Goal: Task Accomplishment & Management: Manage account settings

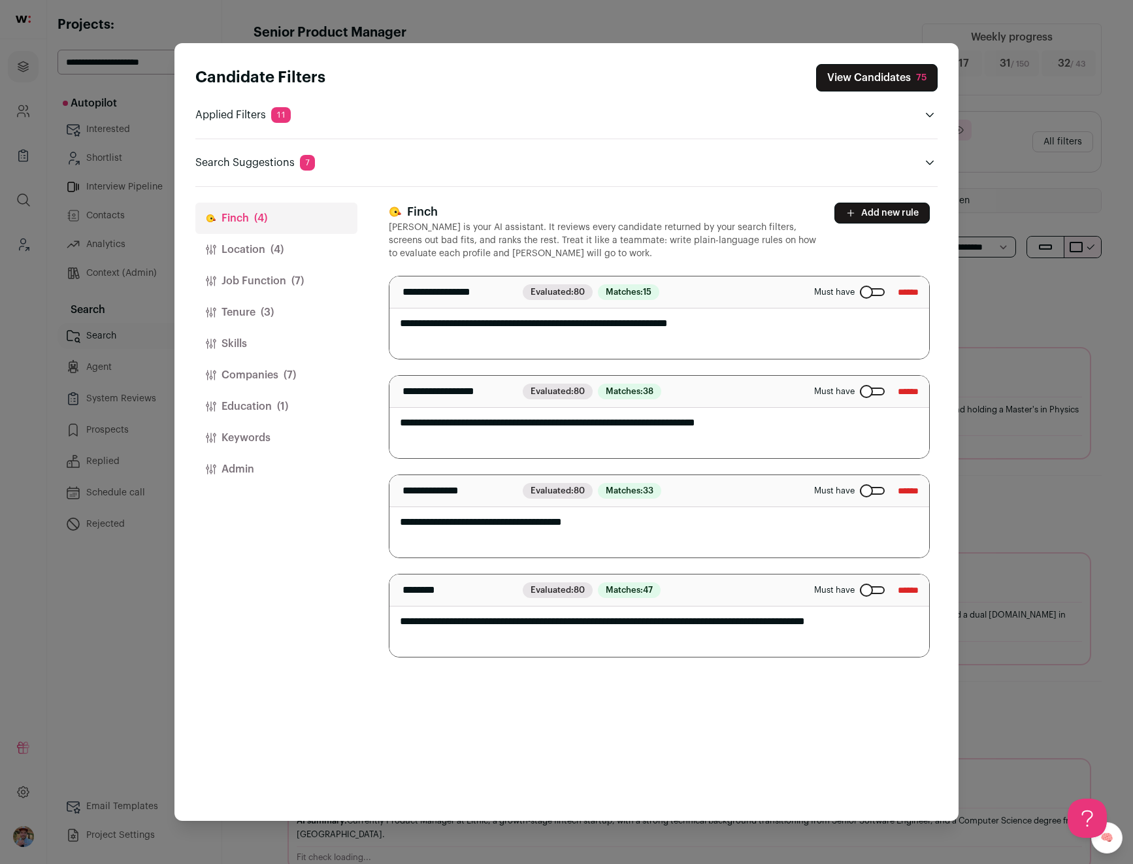
click at [124, 323] on div "Candidate Filters View Candidates 75 Applied Filters 11 B2b pm experience, Star…" at bounding box center [566, 432] width 1133 height 864
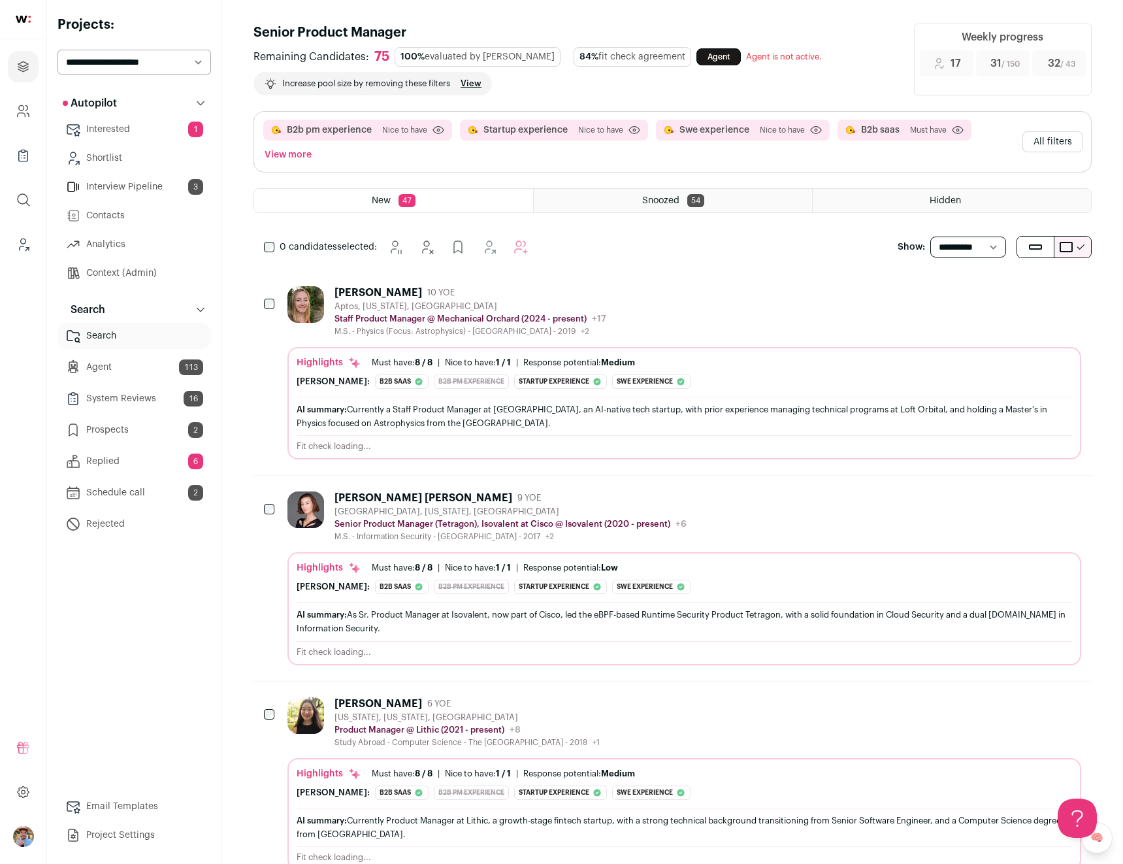
click at [130, 364] on link "Agent 113" at bounding box center [135, 367] width 154 height 26
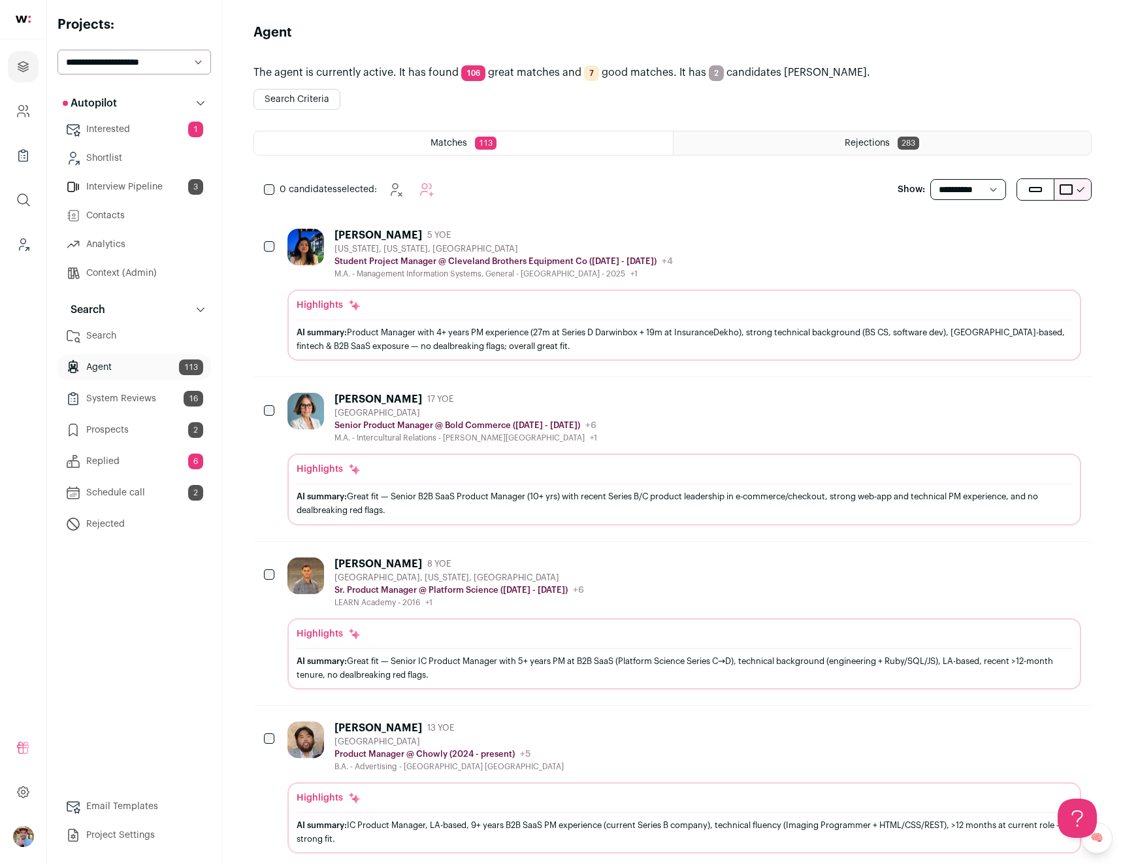
click at [553, 240] on div "Riya Singh 5 YOE" at bounding box center [504, 235] width 338 height 13
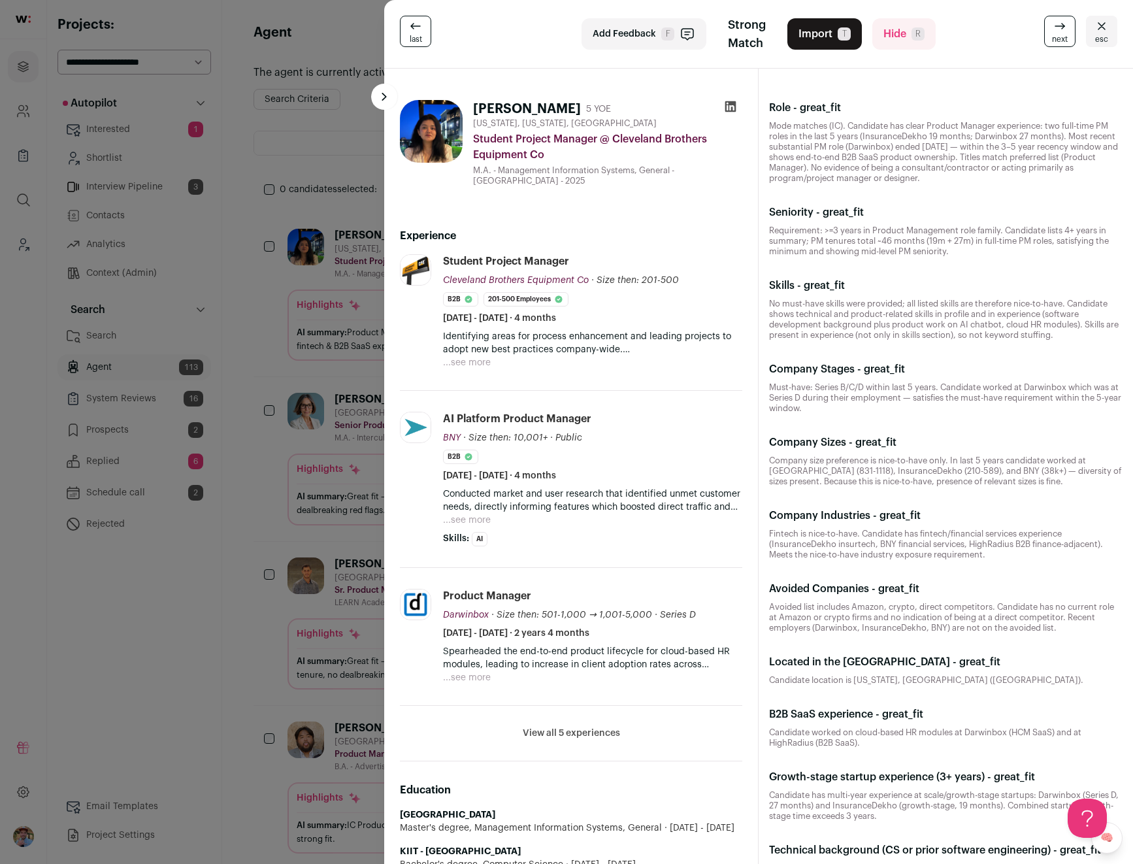
click at [317, 216] on div "last Add Feedback F Strong Match Import T Hide R next esc Riya Singh 5 YOE New …" at bounding box center [566, 432] width 1133 height 864
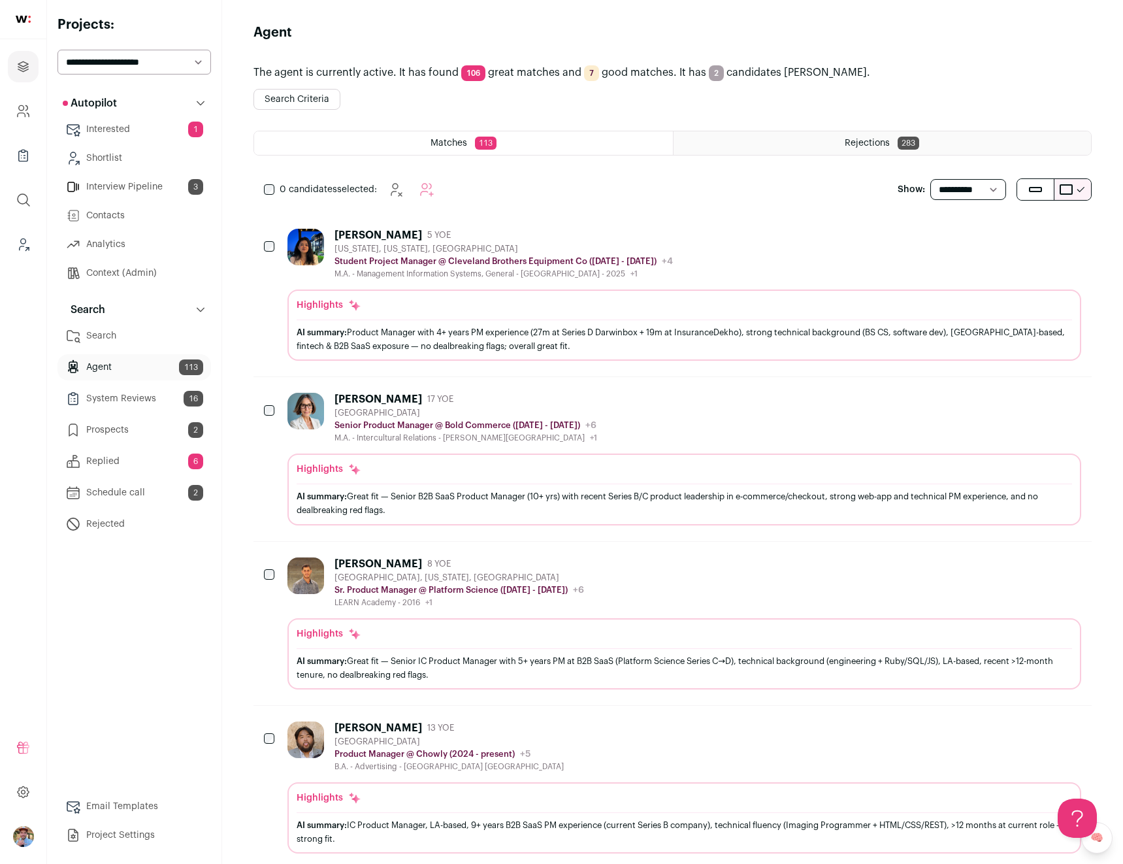
click at [300, 99] on button "Search Criteria" at bounding box center [297, 99] width 87 height 21
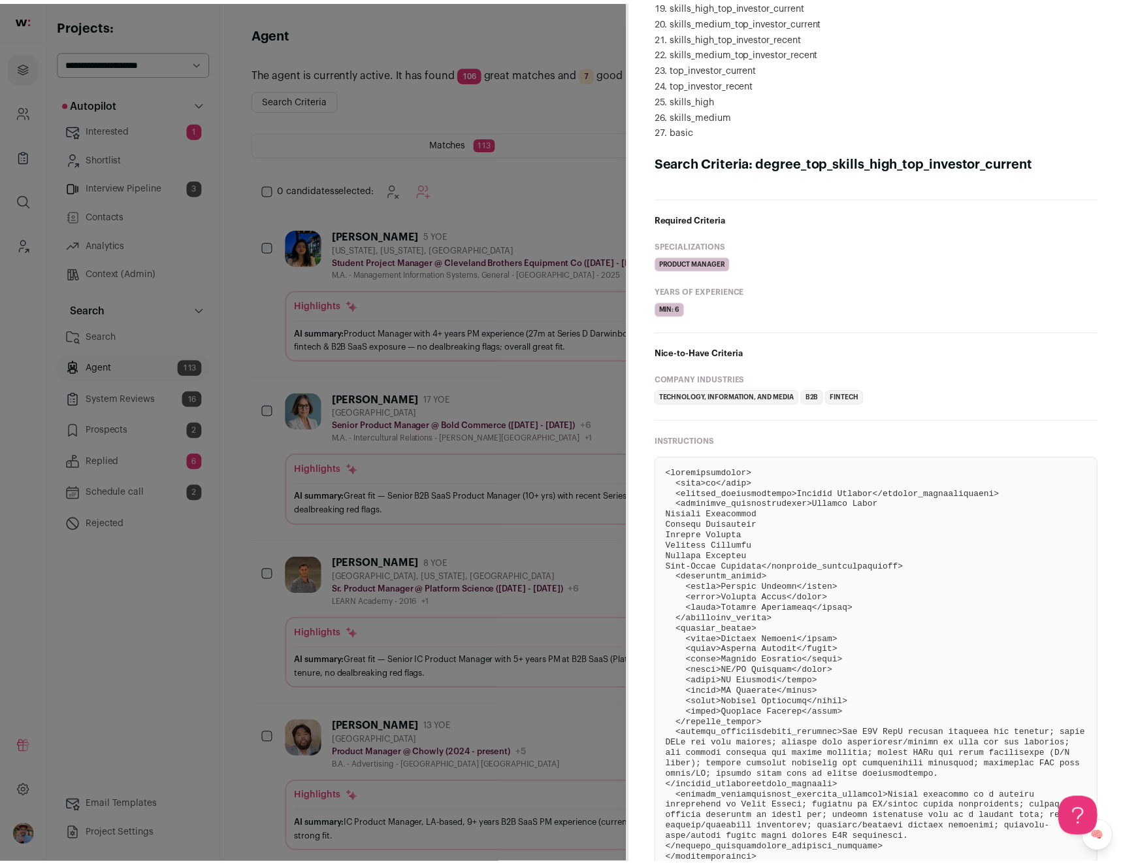
scroll to position [496, 0]
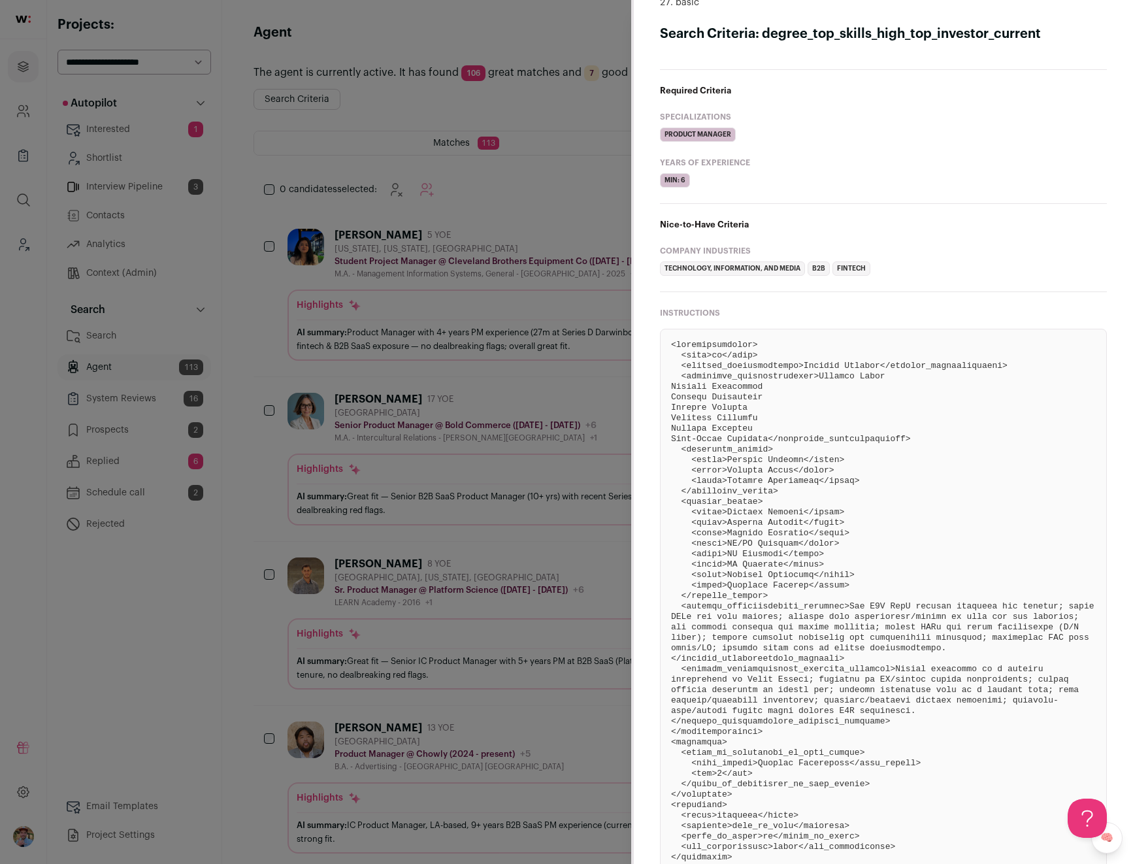
click at [542, 361] on div "Search Criteria Search Chain degree_top_skills_high_top_investor_current degree…" at bounding box center [566, 432] width 1133 height 864
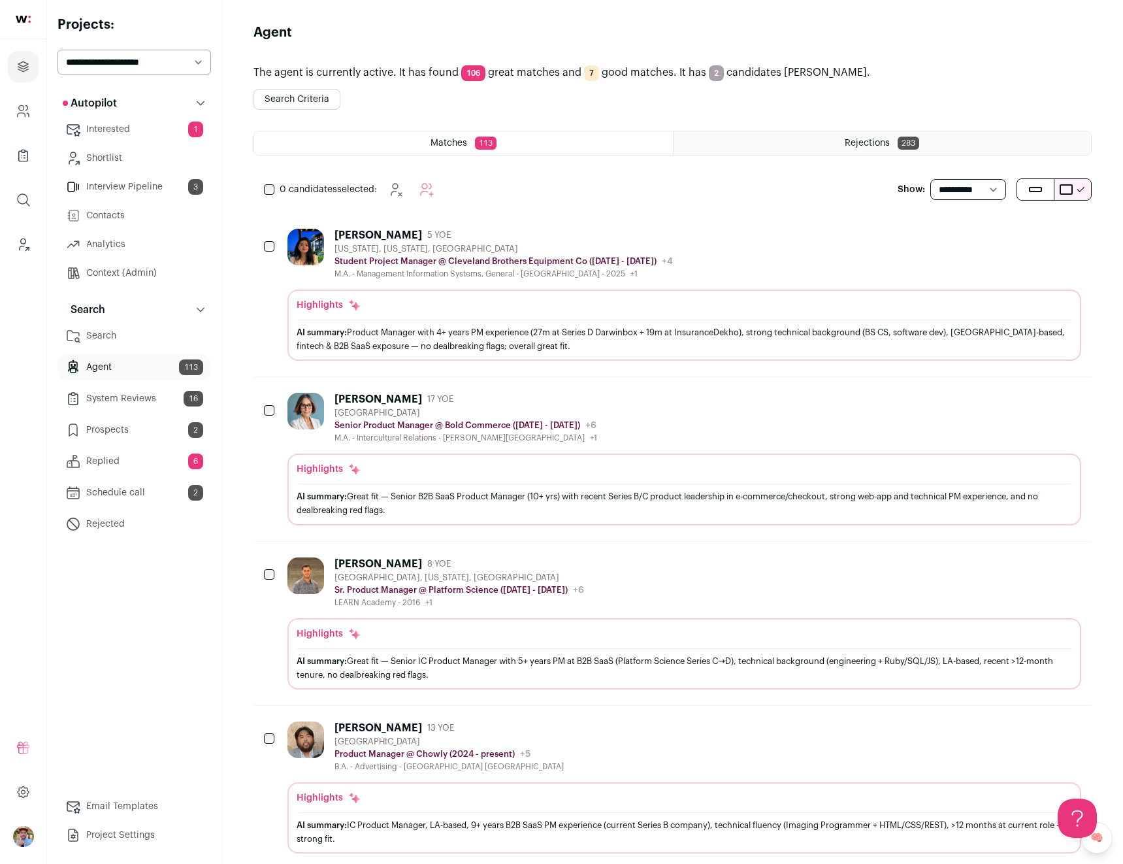
click at [757, 135] on div "Rejections 283" at bounding box center [883, 143] width 418 height 24
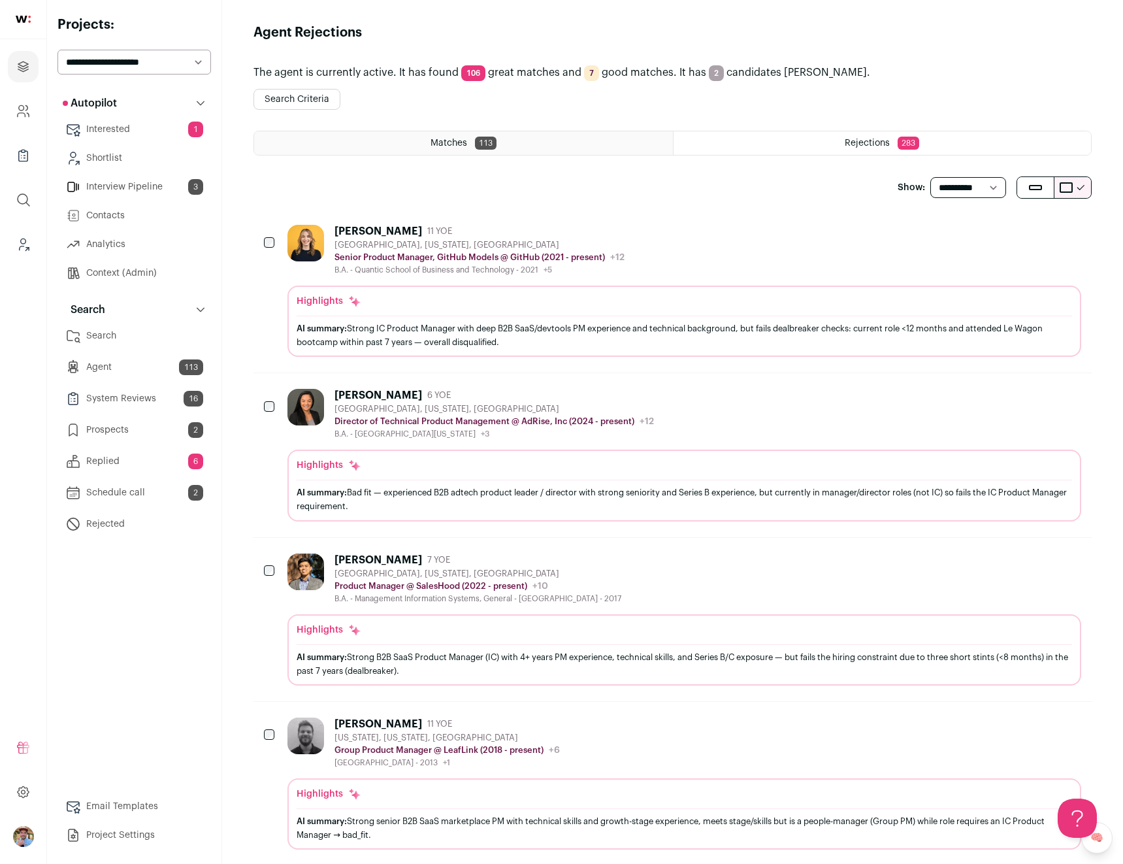
click at [583, 225] on div "Kate Catlin 11 YOE" at bounding box center [480, 231] width 290 height 13
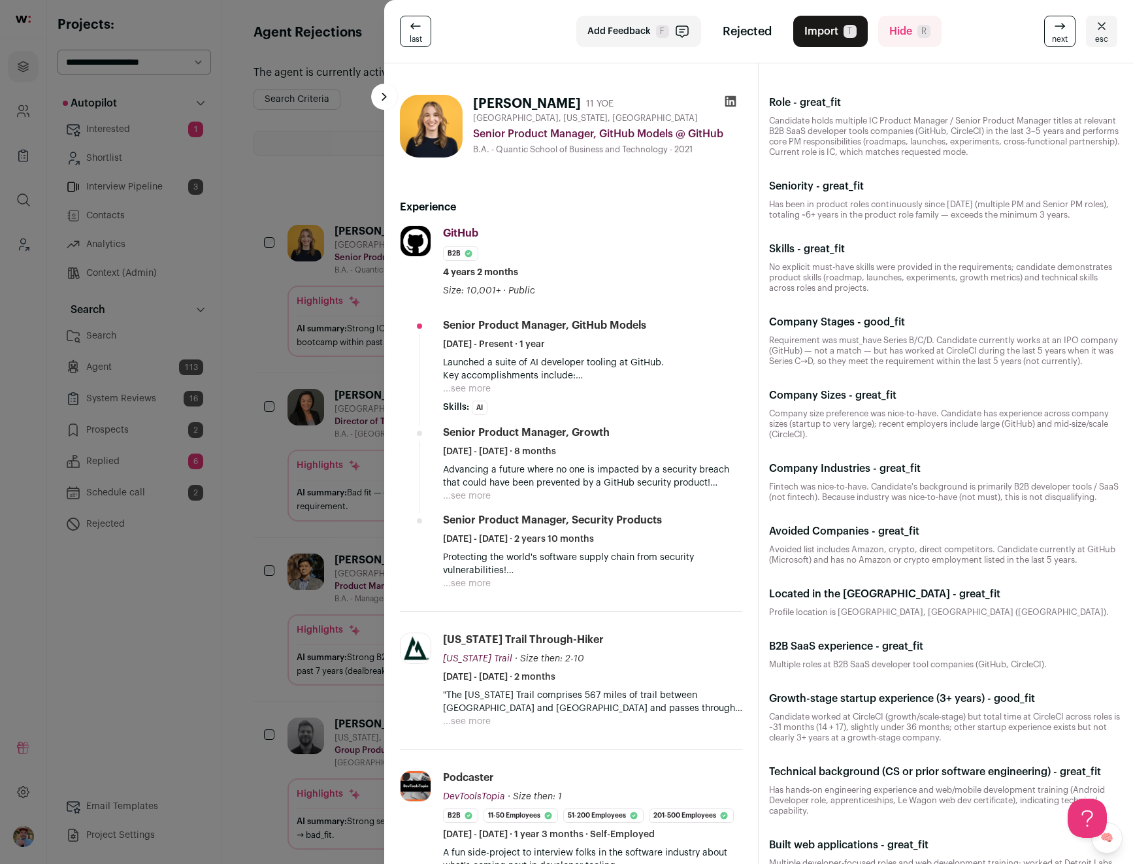
click at [734, 30] on span "Rejected" at bounding box center [747, 31] width 49 height 18
click at [634, 39] on button "Add Feedback F" at bounding box center [638, 31] width 125 height 31
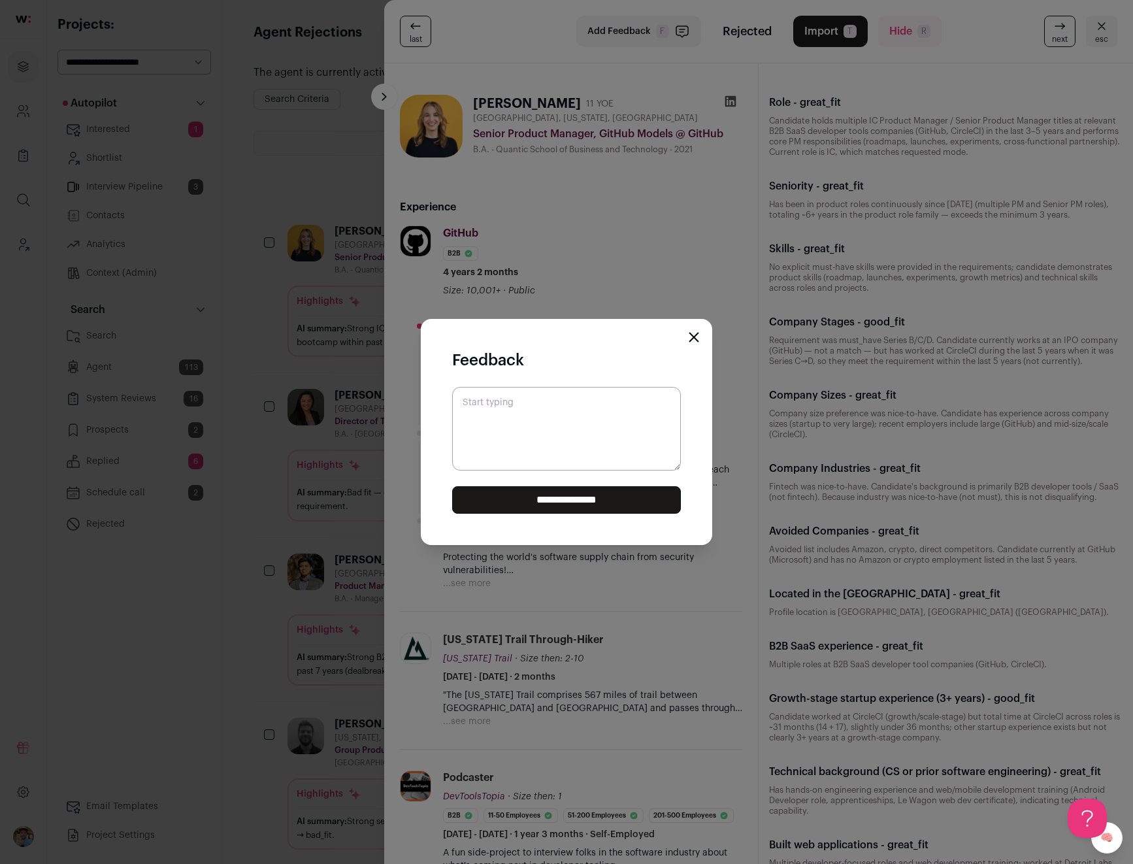
click at [643, 269] on div "**********" at bounding box center [566, 432] width 1133 height 864
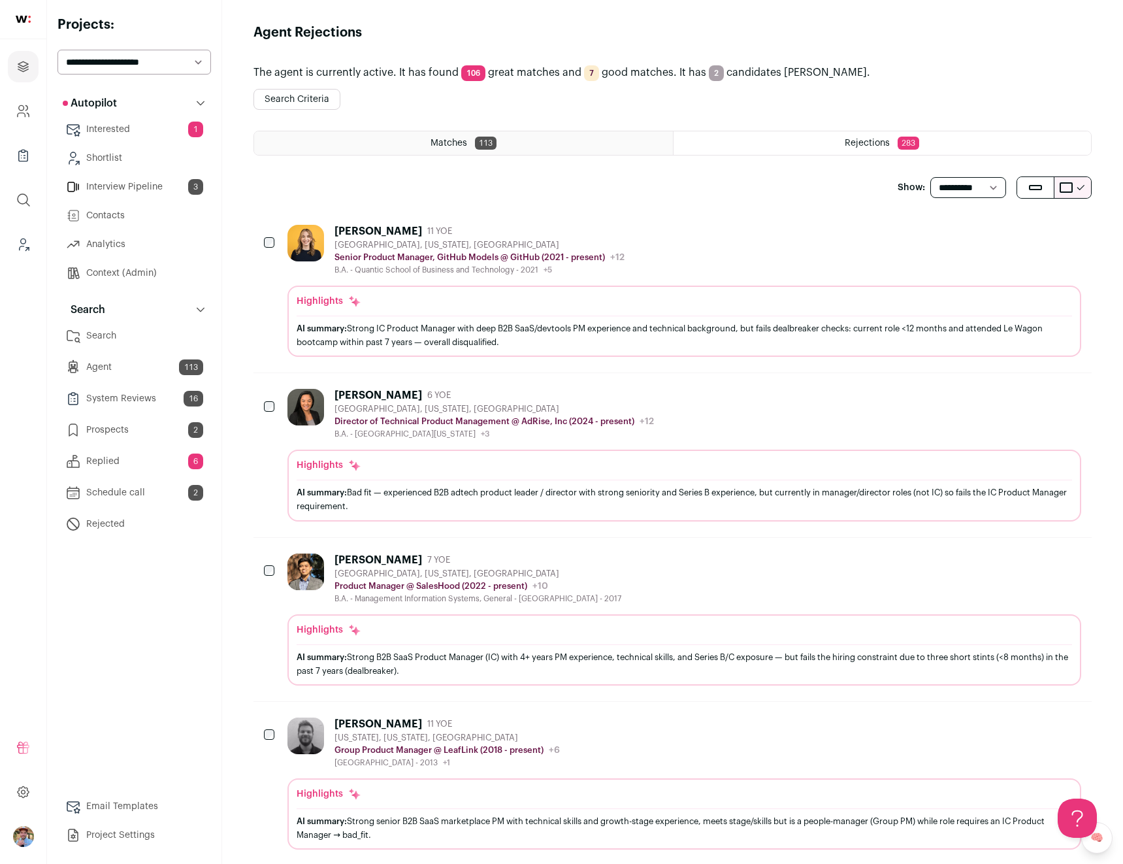
click at [540, 400] on div "Clara Hernandez 6 YOE" at bounding box center [495, 395] width 320 height 13
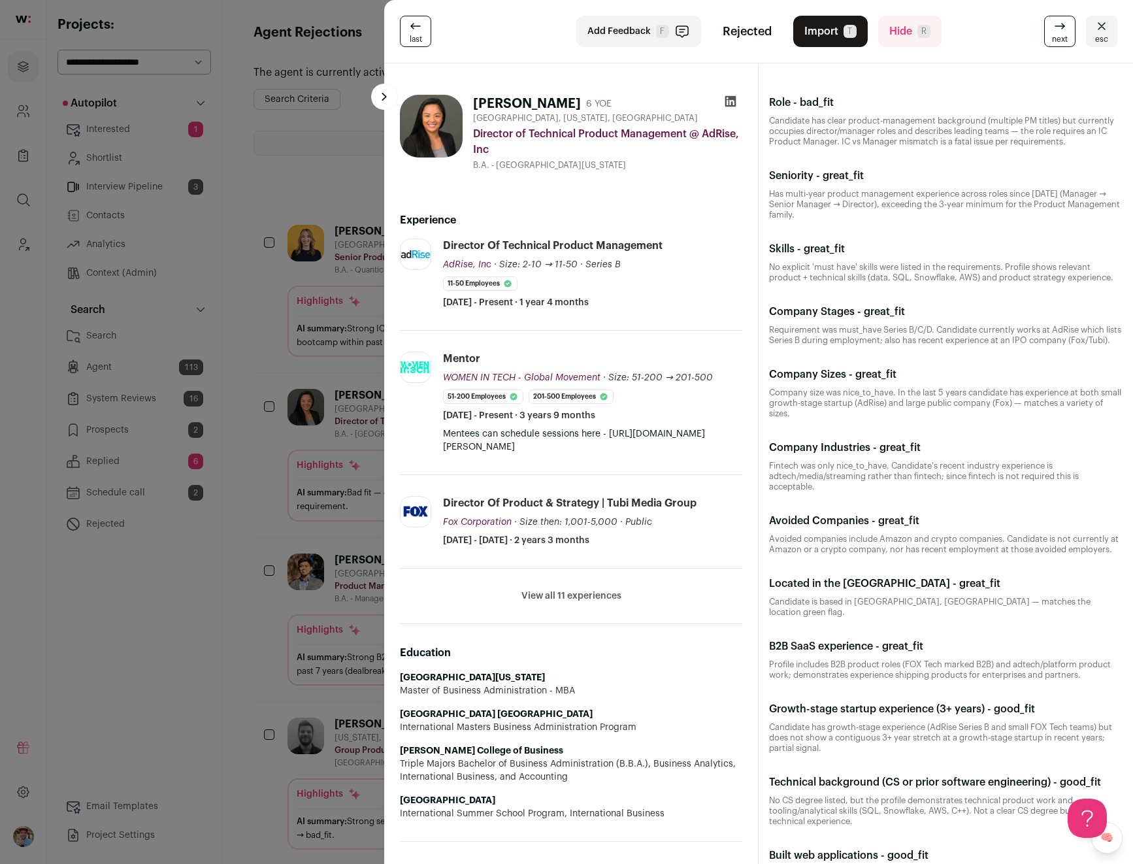
click at [76, 441] on div "last Add Feedback F Rejected Import T Hide R next esc Clara Hernandez 6 YOE Los…" at bounding box center [566, 432] width 1133 height 864
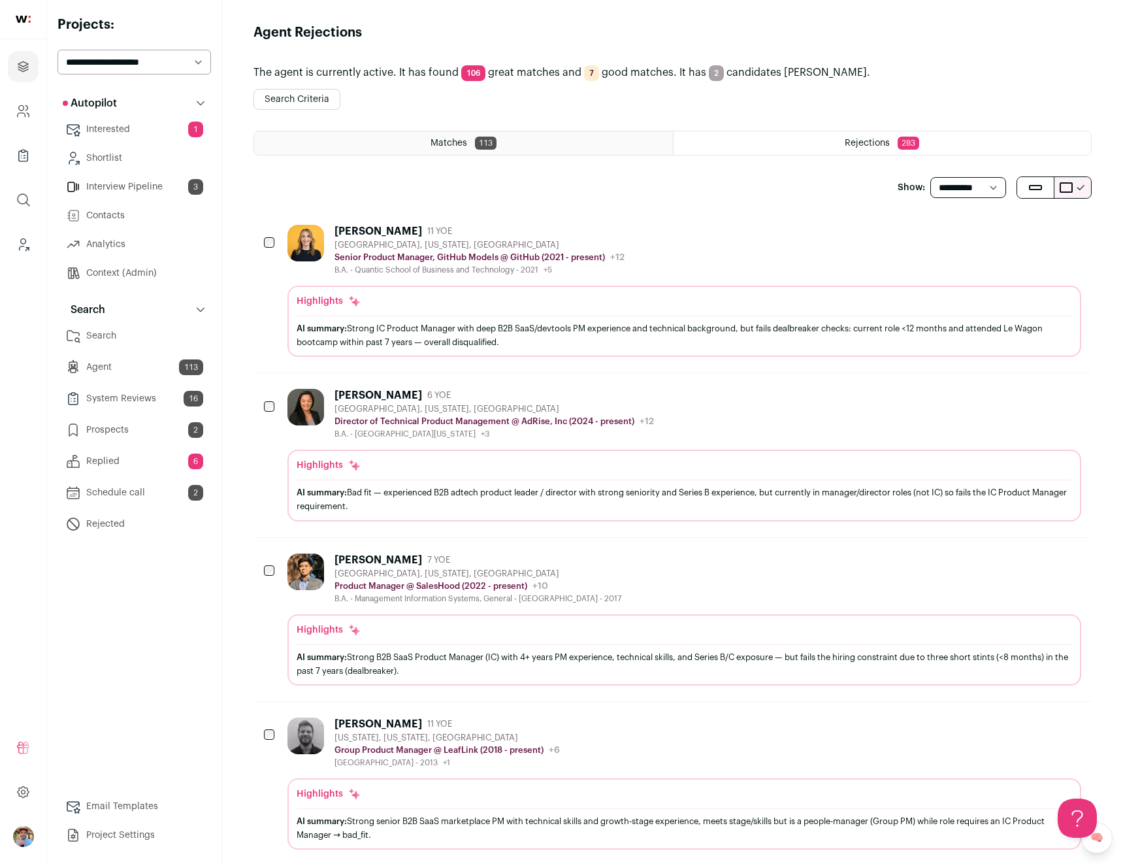
click at [130, 334] on link "Search" at bounding box center [135, 336] width 154 height 26
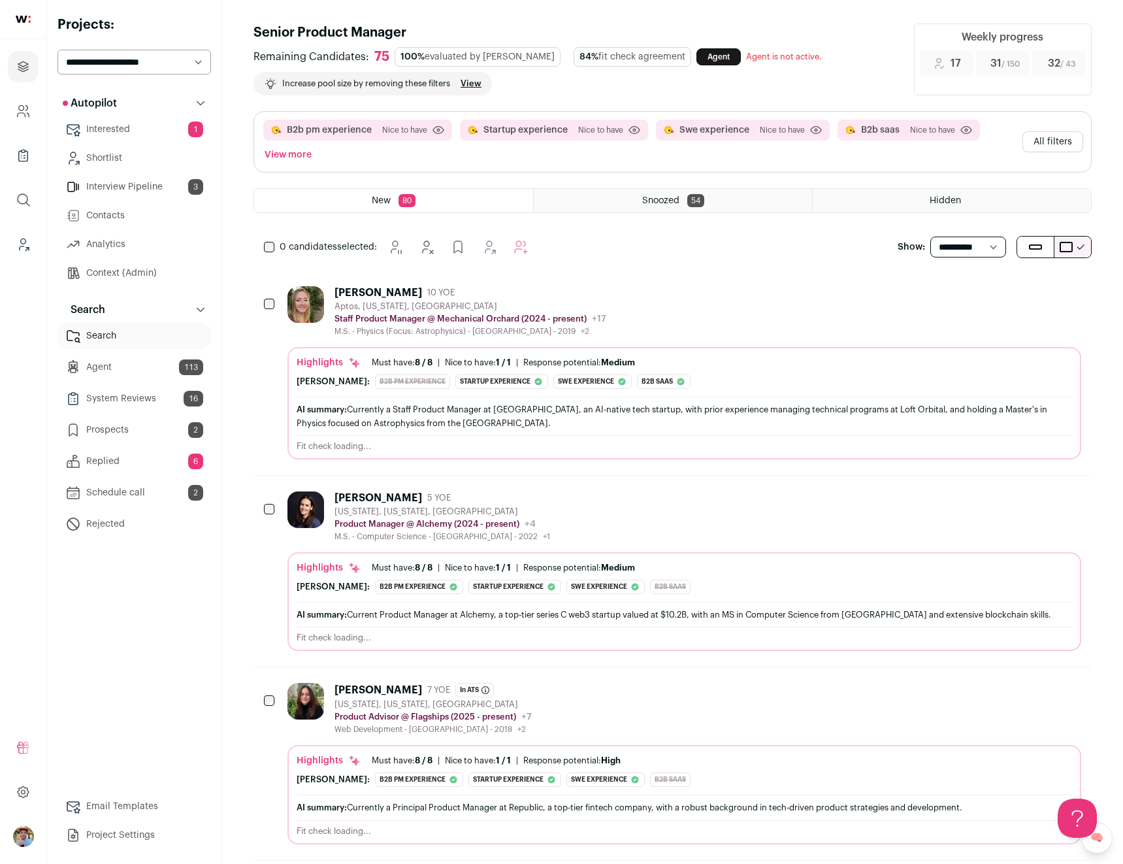
click at [862, 322] on div "Becky Steele 10 YOE Aptos, California, United States Staff Product Manager @ Me…" at bounding box center [685, 311] width 794 height 50
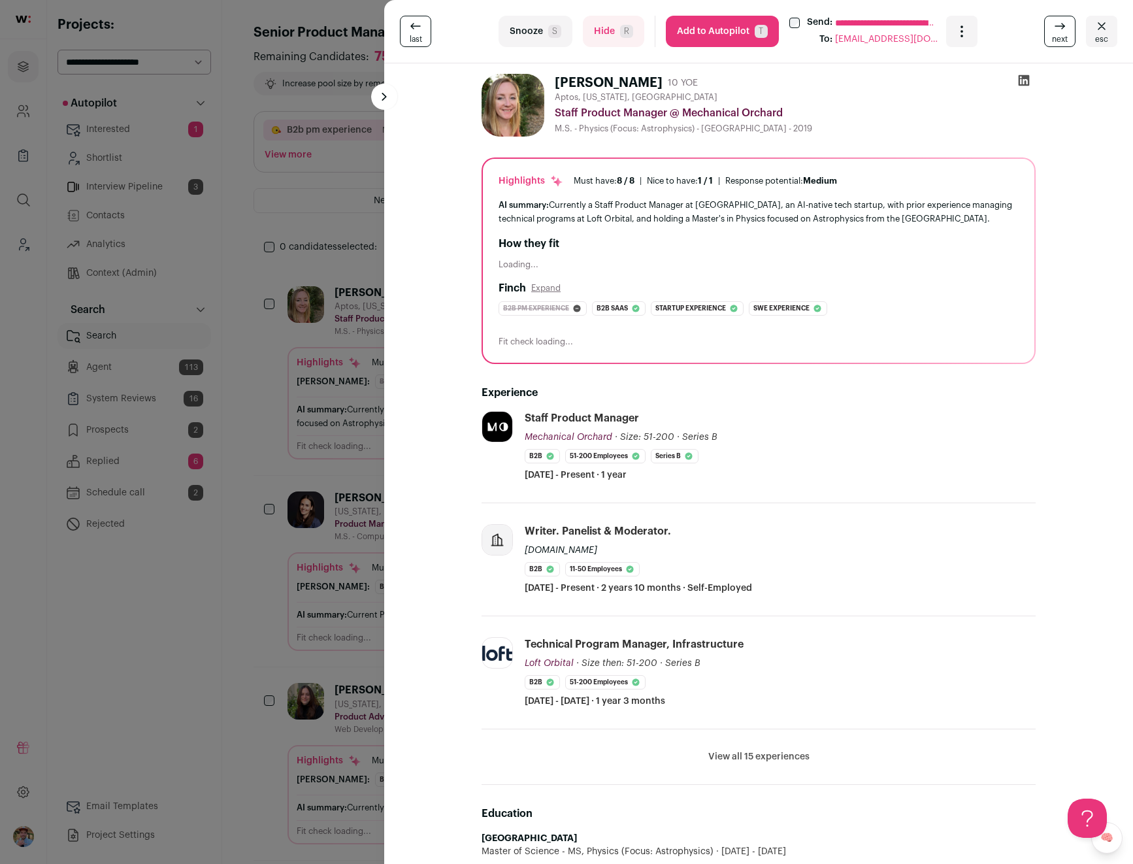
click at [959, 35] on icon "Open dropdown" at bounding box center [962, 32] width 16 height 16
click at [902, 84] on div "Becky Steele 10 YOE" at bounding box center [795, 83] width 481 height 18
click at [350, 276] on div "**********" at bounding box center [566, 432] width 1133 height 864
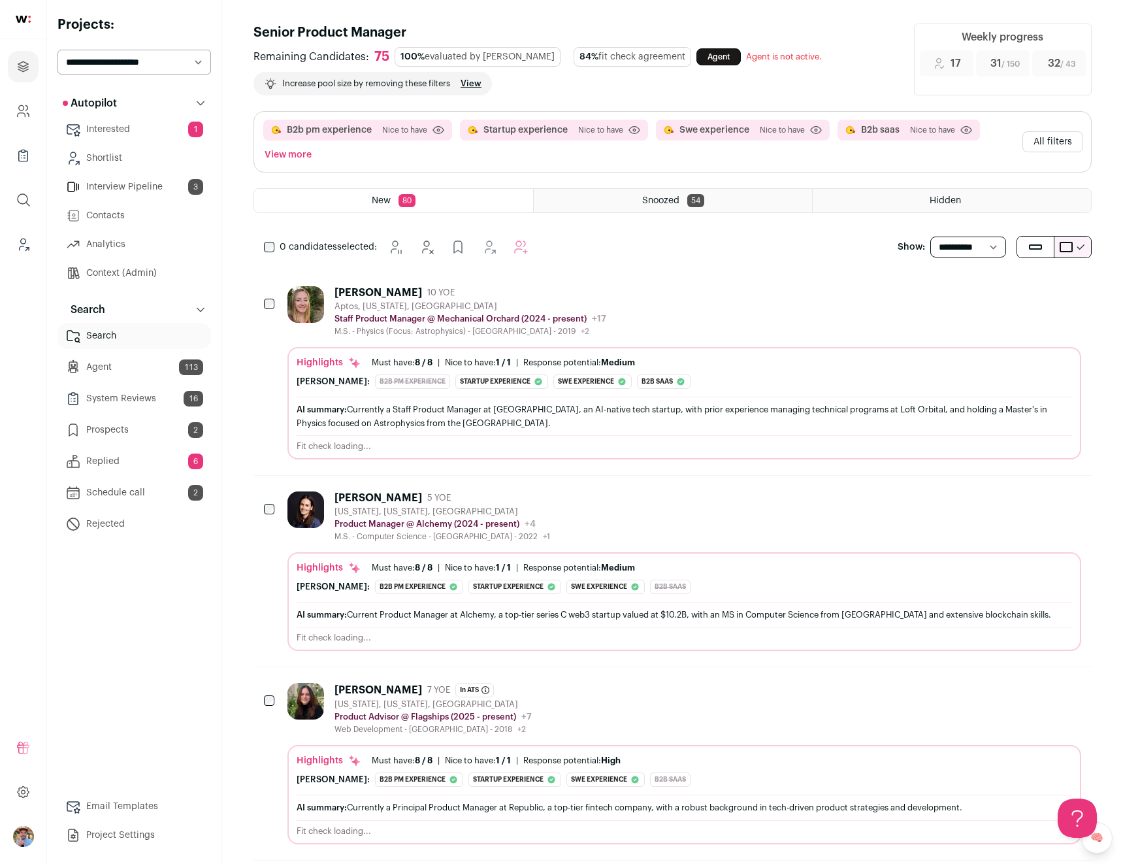
click at [89, 832] on link "Project Settings" at bounding box center [135, 835] width 154 height 26
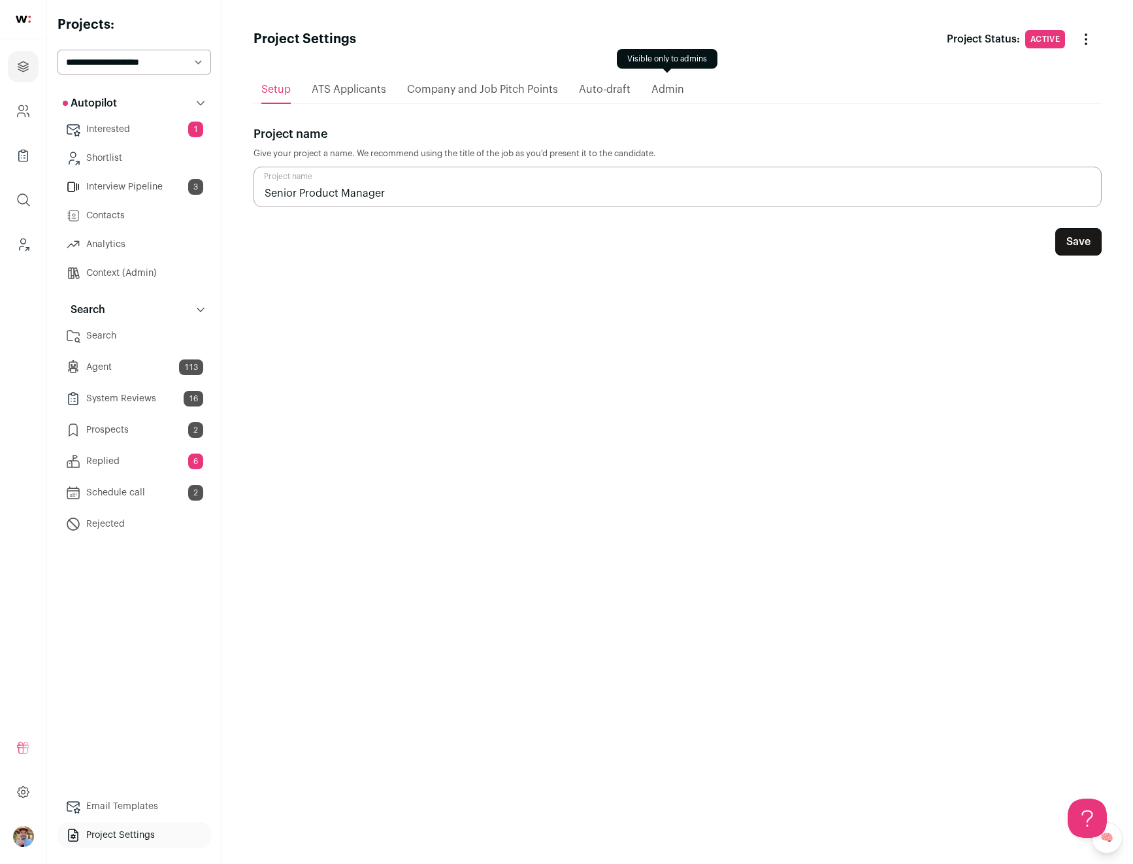
click at [666, 90] on span "Admin" at bounding box center [667, 89] width 33 height 10
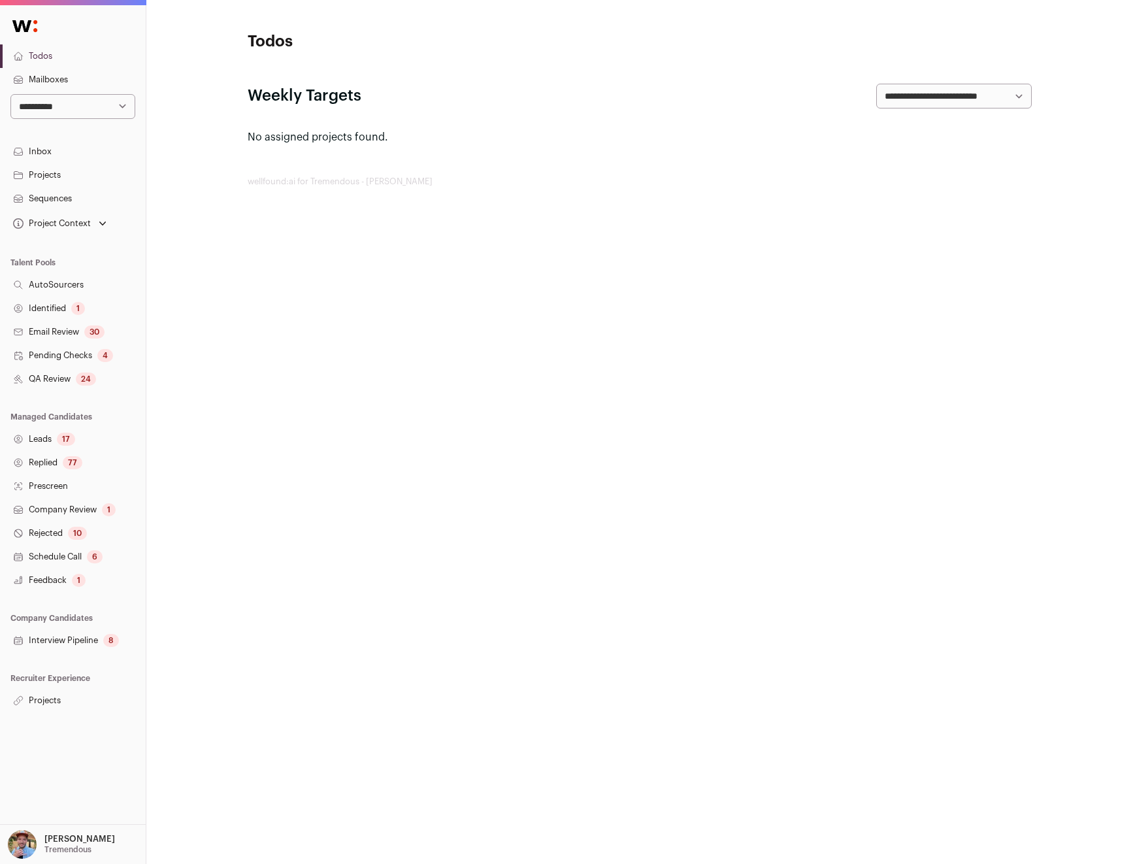
click at [74, 105] on select "**********" at bounding box center [72, 106] width 125 height 25
select select "*"
click at [10, 94] on select "**********" at bounding box center [72, 106] width 125 height 25
click at [45, 693] on link "Projects" at bounding box center [73, 701] width 146 height 24
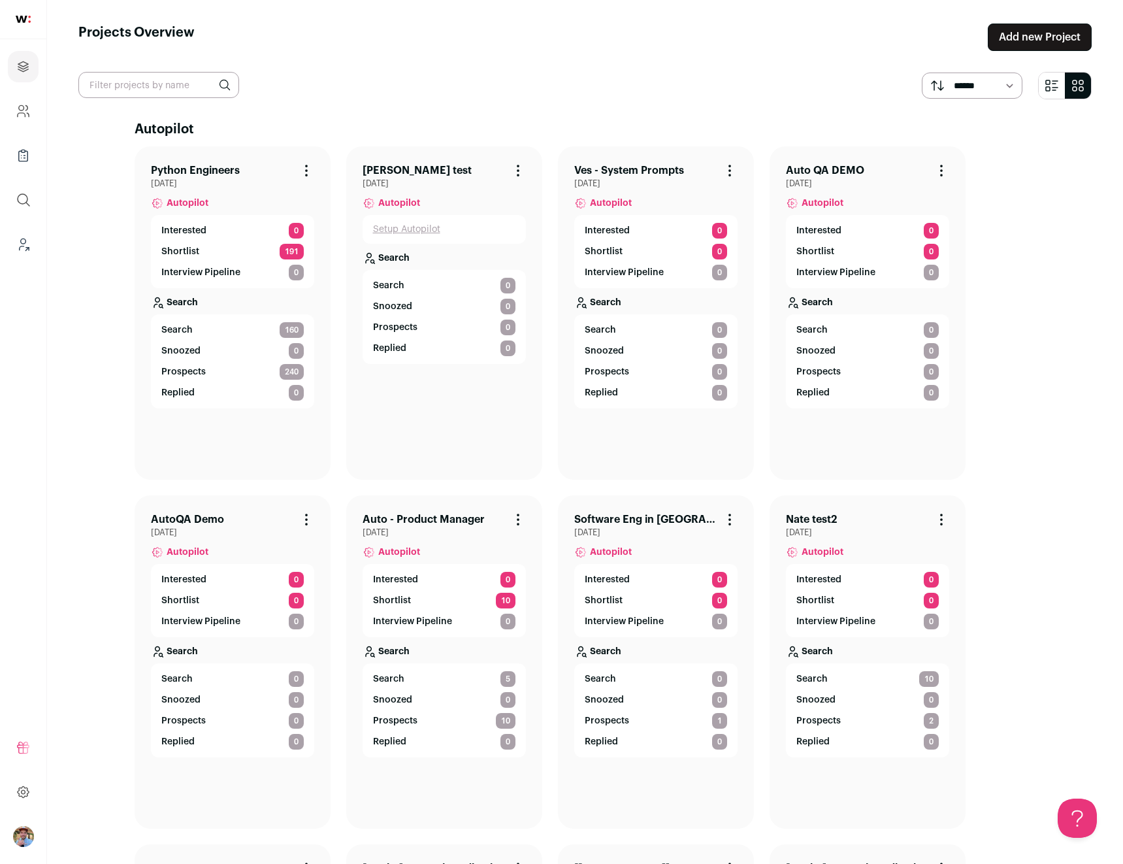
click at [386, 174] on link "[PERSON_NAME] test" at bounding box center [417, 171] width 109 height 16
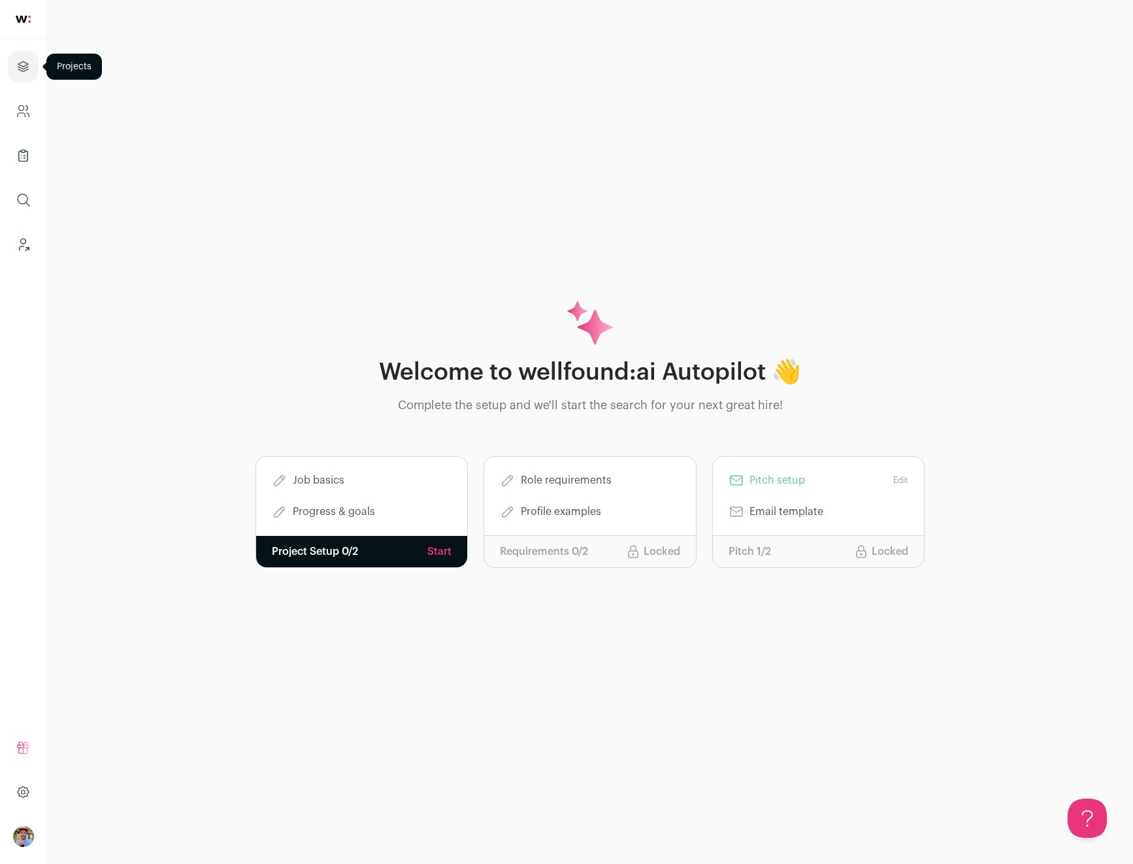
click at [14, 65] on link "Projects" at bounding box center [23, 66] width 31 height 31
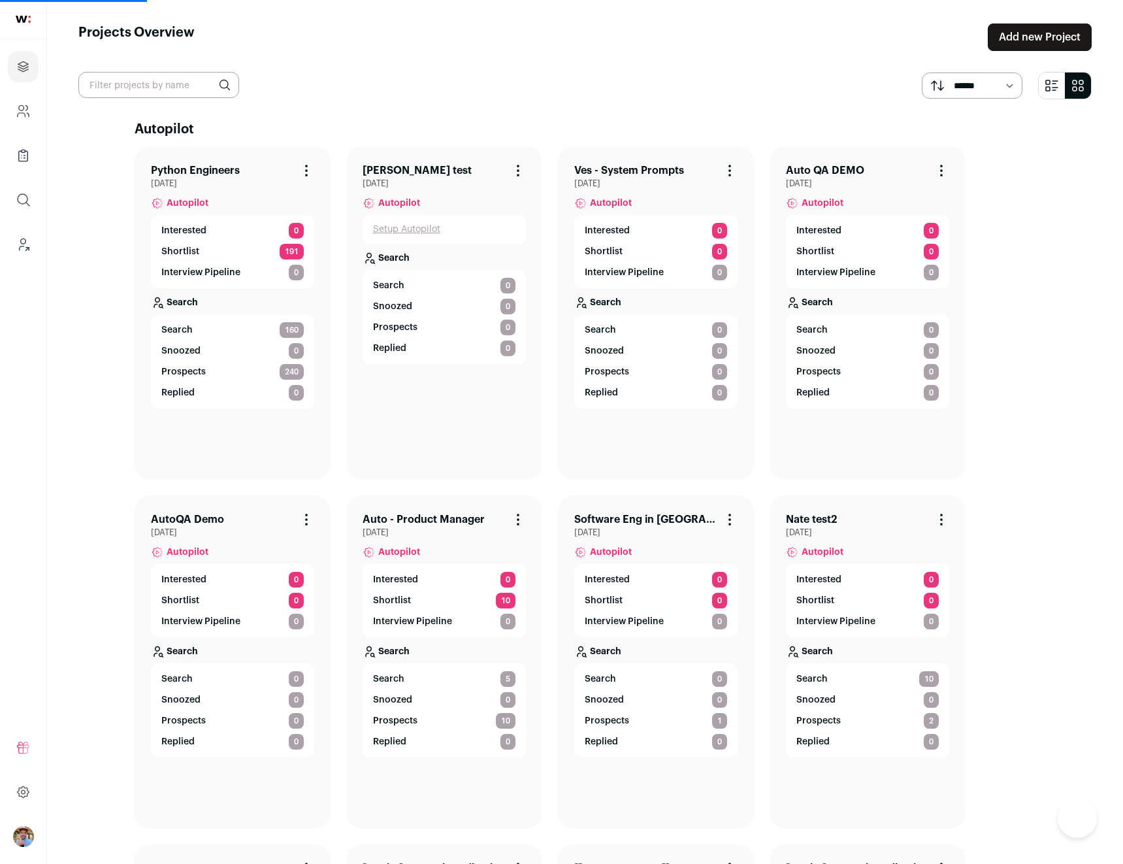
click at [188, 327] on span "Search" at bounding box center [176, 329] width 31 height 13
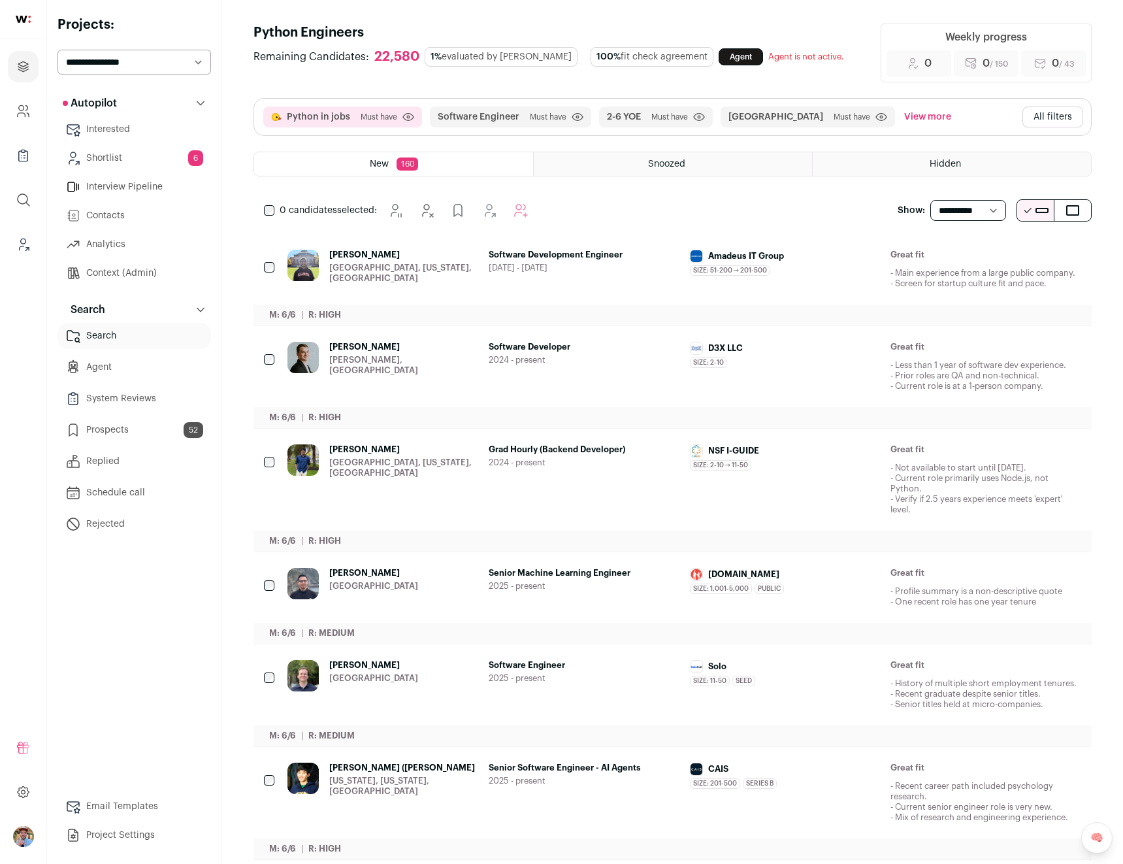
click at [91, 148] on link "Shortlist 6" at bounding box center [135, 158] width 154 height 26
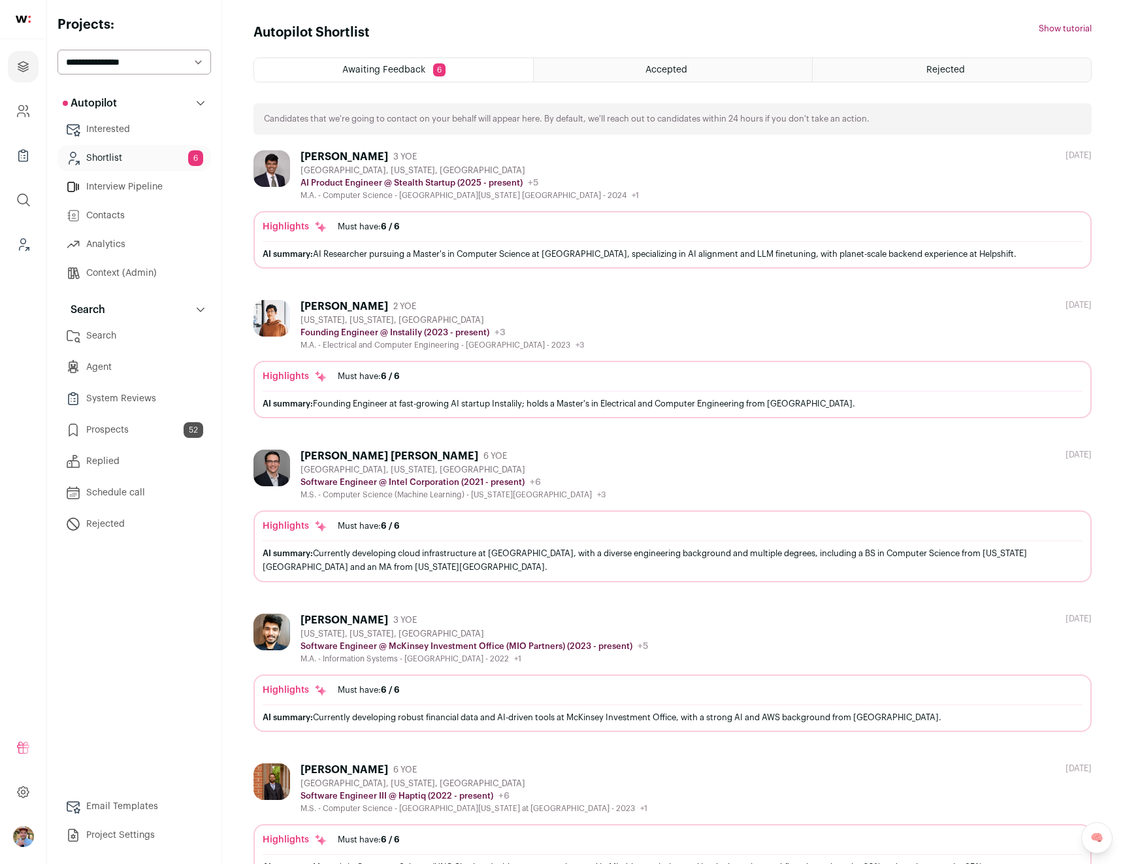
click at [467, 153] on div "[PERSON_NAME] 3 YOE" at bounding box center [470, 156] width 338 height 13
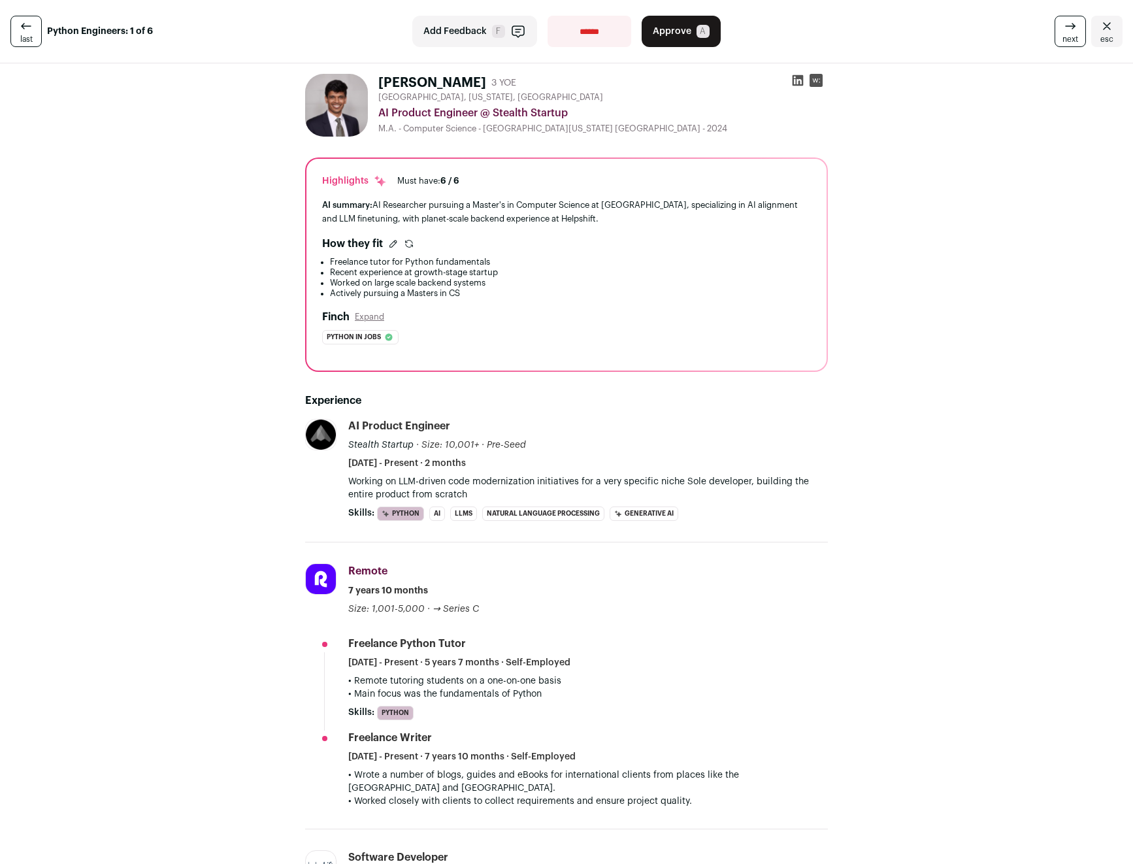
click at [586, 30] on select "**********" at bounding box center [590, 31] width 84 height 31
